Goal: Browse casually: Explore the website without a specific task or goal

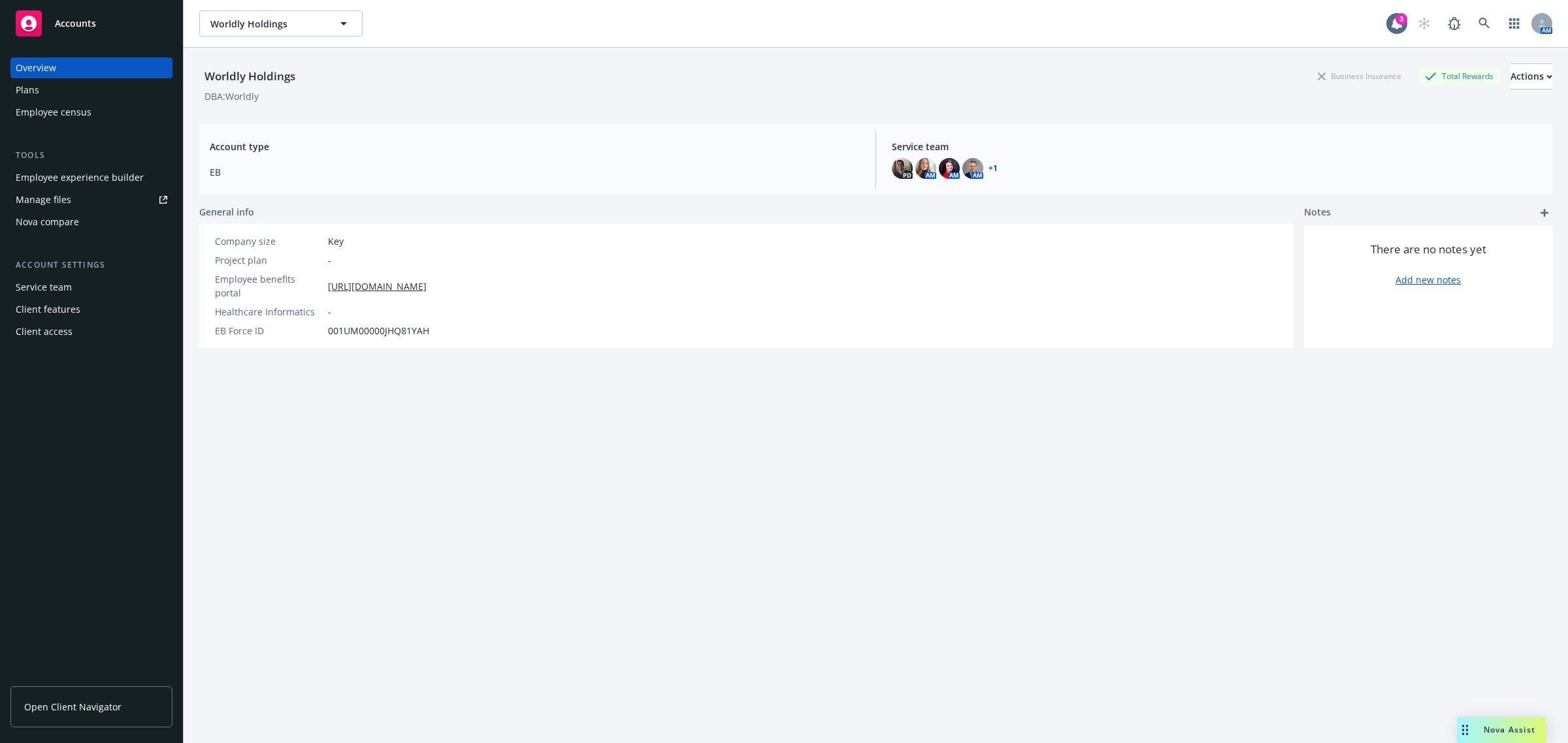
click at [962, 454] on div "Worldly Holdings Business Insurance Total Rewards Actions DBA: Worldly Account …" at bounding box center [875, 411] width 1353 height 727
